Goal: Find contact information: Find contact information

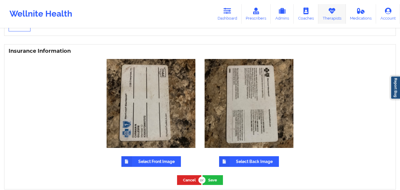
click at [333, 17] on link "Therapists" at bounding box center [332, 14] width 28 height 20
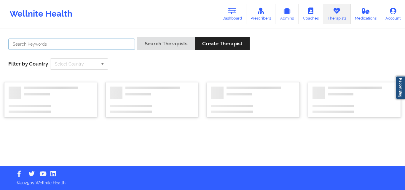
click at [97, 44] on input "text" at bounding box center [71, 43] width 126 height 11
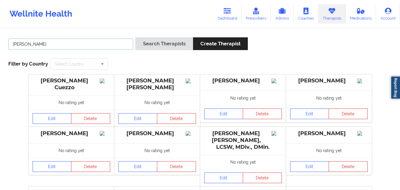
type input "[PERSON_NAME]"
click at [135, 37] on button "Search Therapists" at bounding box center [163, 43] width 57 height 13
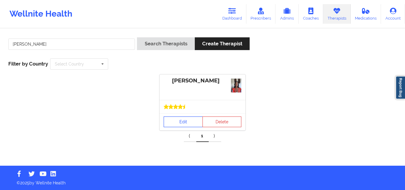
click at [176, 122] on link "Edit" at bounding box center [182, 121] width 39 height 11
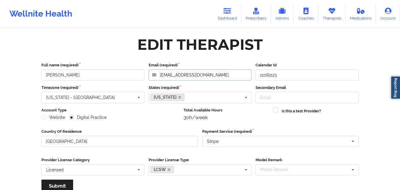
click at [228, 74] on input "[EMAIL_ADDRESS][DOMAIN_NAME]" at bounding box center [200, 74] width 103 height 11
click at [315, 38] on div "Edit Therapist" at bounding box center [199, 44] width 325 height 19
click at [216, 76] on input "[EMAIL_ADDRESS][DOMAIN_NAME]" at bounding box center [200, 74] width 103 height 11
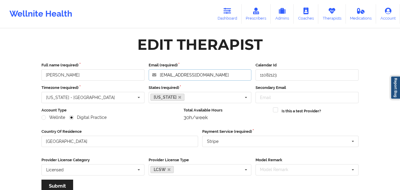
click at [216, 76] on input "[EMAIL_ADDRESS][DOMAIN_NAME]" at bounding box center [200, 74] width 103 height 11
click at [232, 15] on link "Dashboard" at bounding box center [227, 14] width 28 height 20
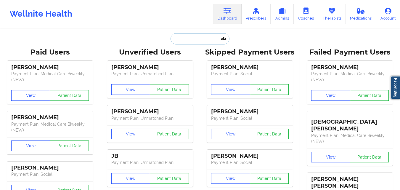
click at [195, 37] on input "text" at bounding box center [200, 38] width 59 height 11
paste input "[PERSON_NAME]"
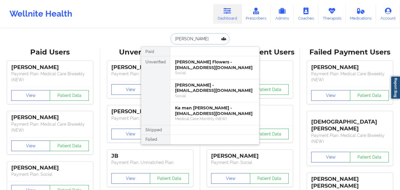
type input "[PERSON_NAME]"
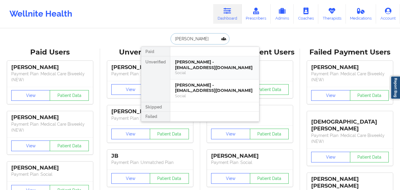
click at [220, 70] on div "[PERSON_NAME] - [EMAIL_ADDRESS][DOMAIN_NAME]" at bounding box center [214, 64] width 79 height 11
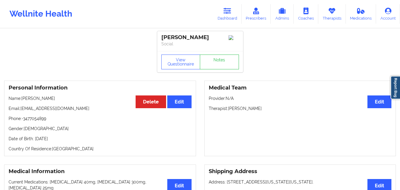
click at [41, 121] on p "Phone: -3477054899" at bounding box center [100, 118] width 183 height 6
copy p "3477054899"
